Goal: Information Seeking & Learning: Learn about a topic

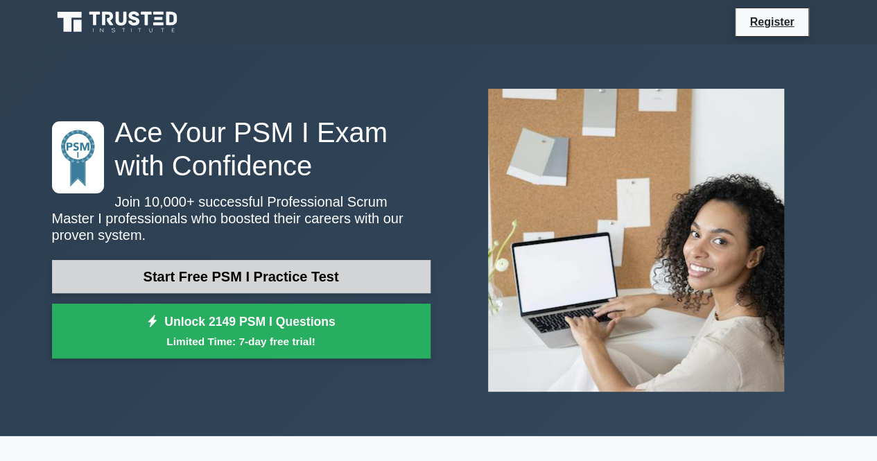
click at [338, 267] on link "Start Free PSM I Practice Test" at bounding box center [241, 276] width 379 height 33
